Goal: Navigation & Orientation: Find specific page/section

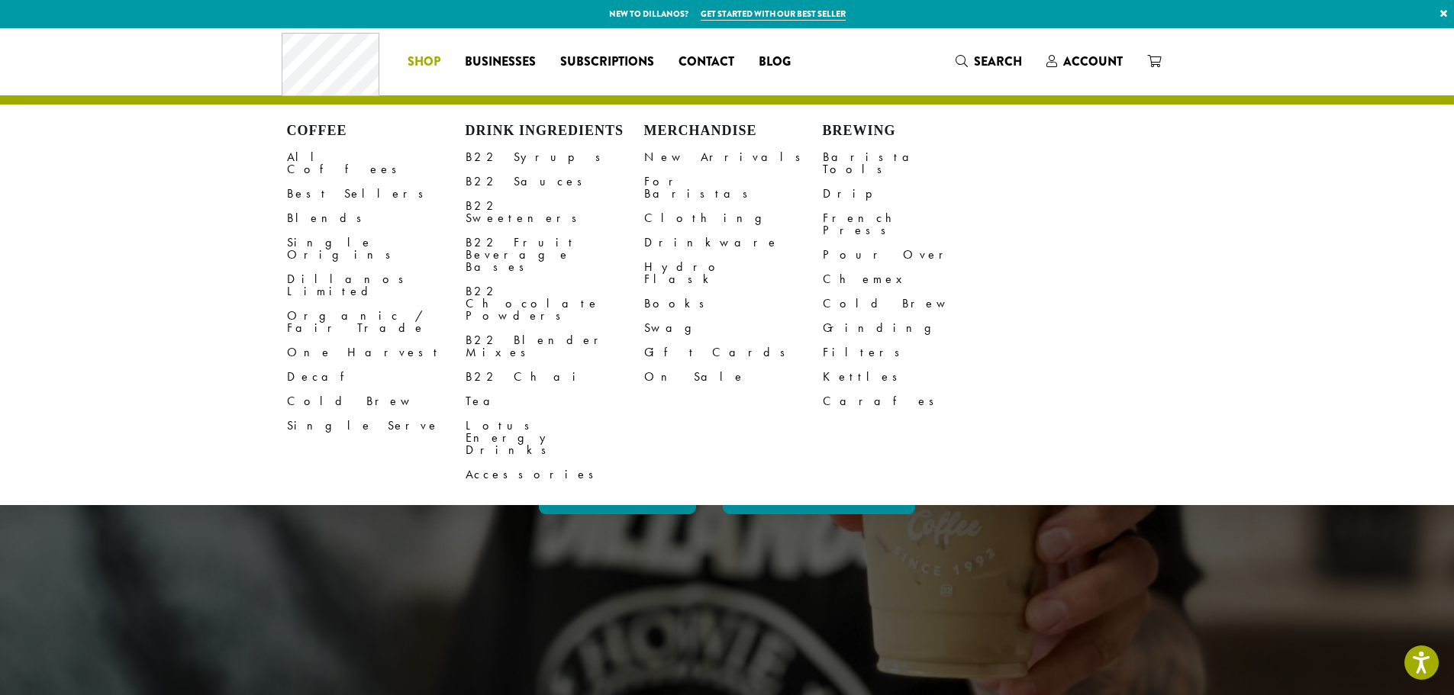
click at [422, 56] on li "Coffee All Coffees Best Sellers Blends Single Origins Dillanos Limited Organic …" at bounding box center [423, 62] width 57 height 24
click at [422, 56] on span "Shop" at bounding box center [424, 62] width 33 height 19
